Goal: Check status: Check status

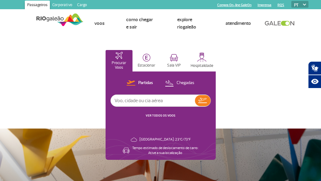
click at [123, 101] on input "text" at bounding box center [153, 101] width 84 height 12
type input "gol 9220"
click at [202, 103] on img at bounding box center [202, 100] width 9 height 5
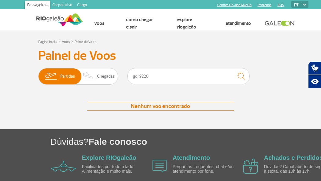
click at [2, 150] on div "Dúvidas? Fale conosco Explore RIOgaleão Facilidades por todo o lado. Alimentaçã…" at bounding box center [160, 158] width 321 height 59
click at [151, 78] on input "gol 9220" at bounding box center [188, 76] width 123 height 16
type input "gol"
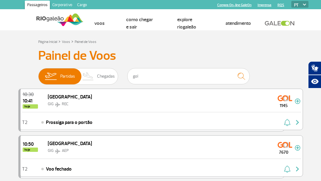
click at [44, 21] on img at bounding box center [59, 19] width 47 height 15
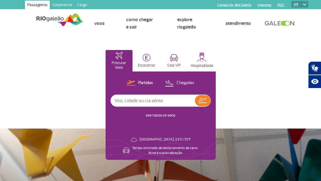
click at [164, 115] on link "VER TODOS OS VOOS" at bounding box center [161, 115] width 30 height 4
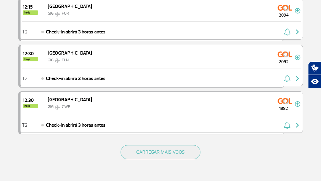
scroll to position [879, 0]
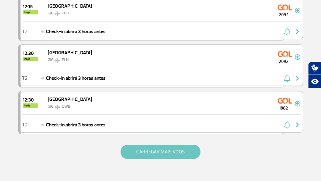
click at [160, 149] on button "CARREGAR MAIS VOOS" at bounding box center [161, 152] width 80 height 14
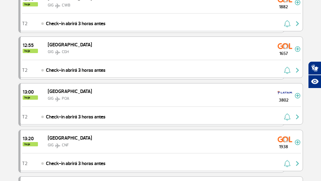
scroll to position [981, 0]
